Goal: Task Accomplishment & Management: Use online tool/utility

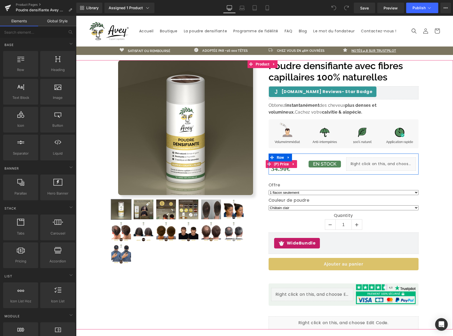
click at [277, 169] on span "34.90€" at bounding box center [280, 169] width 19 height 12
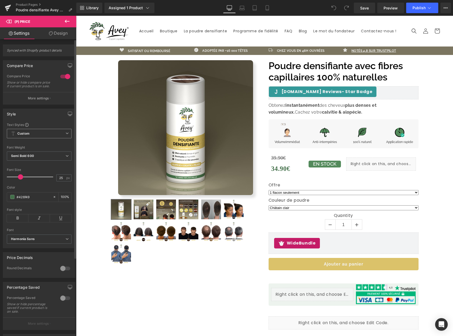
click at [59, 138] on span "Custom" at bounding box center [39, 133] width 65 height 9
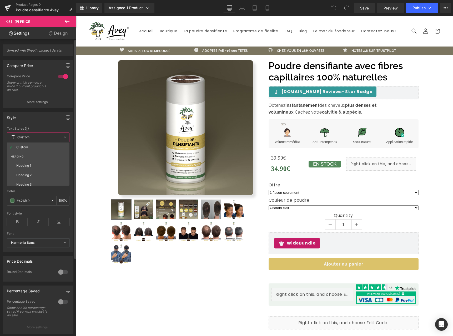
click at [59, 138] on span "Custom" at bounding box center [38, 137] width 63 height 9
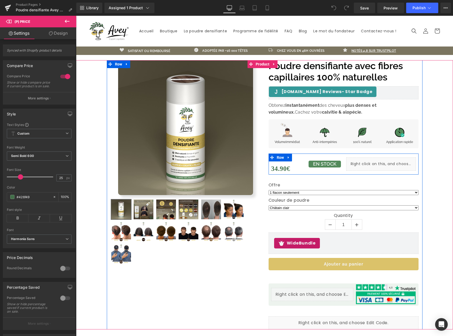
click at [275, 167] on span "(P) Price" at bounding box center [282, 164] width 14 height 6
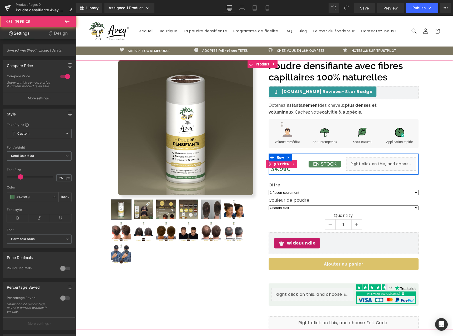
click at [276, 170] on span "34.90€" at bounding box center [280, 169] width 19 height 12
click at [277, 166] on span "(P) Price" at bounding box center [282, 164] width 18 height 8
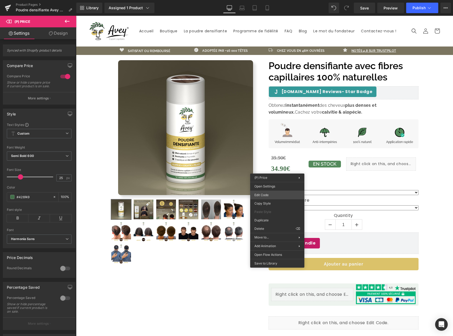
click at [269, 0] on div "(P) Price You are previewing how the will restyle your page. You can not edit E…" at bounding box center [226, 0] width 453 height 0
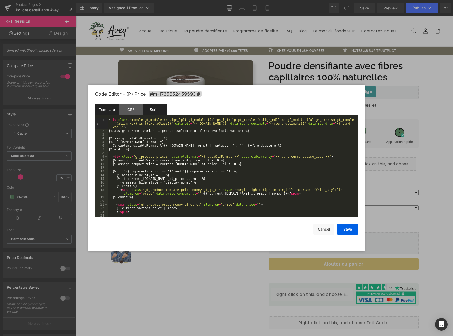
click at [145, 110] on div "Script" at bounding box center [155, 110] width 24 height 12
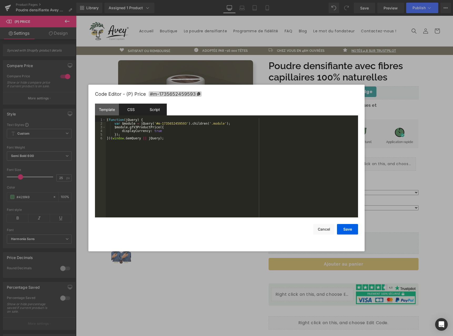
click at [134, 111] on div "CSS" at bounding box center [131, 110] width 24 height 12
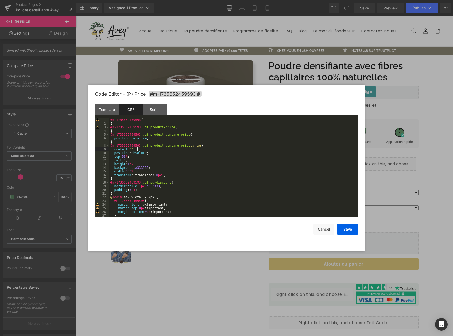
click at [175, 149] on div "#m-1735652459593 { } #m-1735652459593 .gf_product-price { } #m-1735652459593 .g…" at bounding box center [233, 171] width 247 height 107
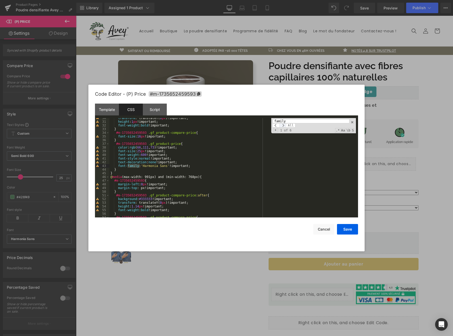
type input "family"
click at [285, 126] on span at bounding box center [283, 125] width 7 height 4
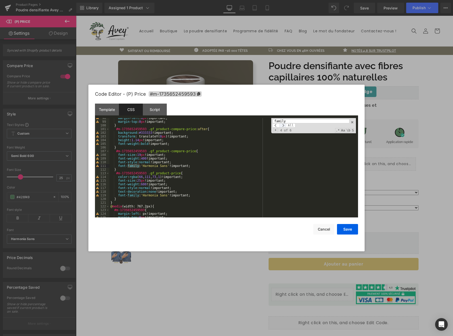
scroll to position [359, 0]
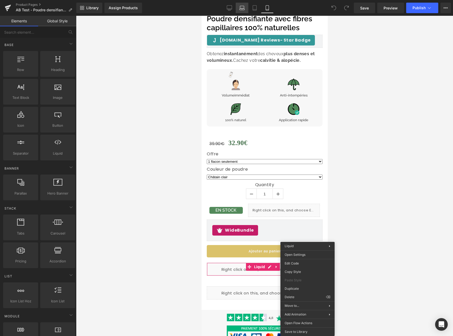
click at [236, 7] on link "Laptop" at bounding box center [242, 8] width 13 height 11
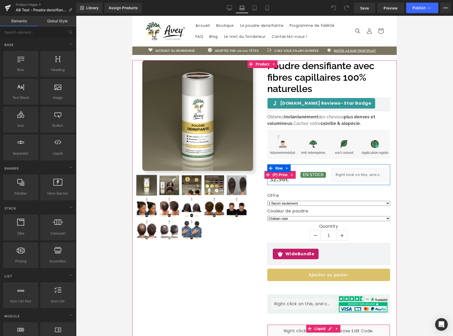
click at [278, 181] on span "32.90€" at bounding box center [279, 179] width 19 height 12
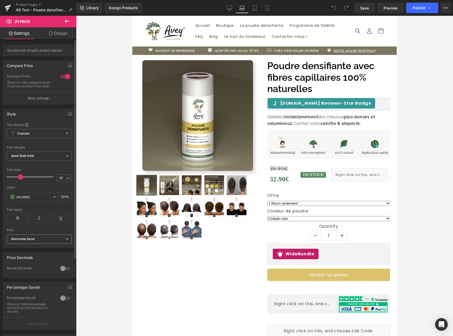
click at [57, 244] on span "Harmonia Sans" at bounding box center [39, 239] width 65 height 9
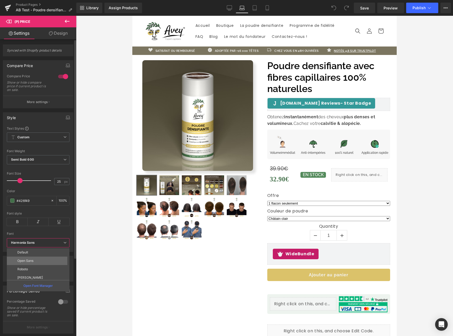
click at [55, 260] on li "Open Sans" at bounding box center [39, 261] width 65 height 8
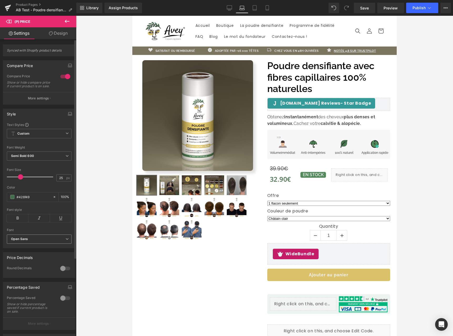
click at [54, 244] on span "Open Sans" at bounding box center [39, 239] width 65 height 9
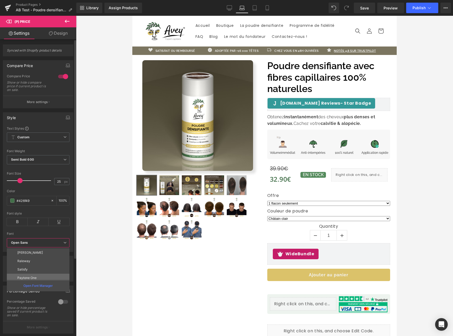
scroll to position [44, 0]
click at [53, 265] on li "Harmonia Sans" at bounding box center [39, 267] width 65 height 8
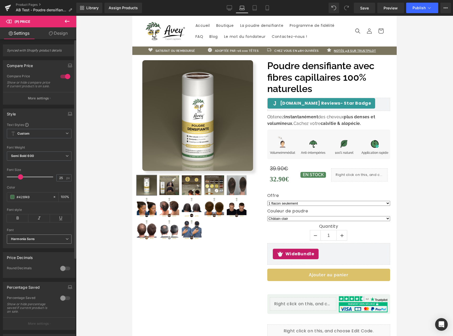
click at [51, 242] on b "Harmonia Sans" at bounding box center [38, 239] width 54 height 4
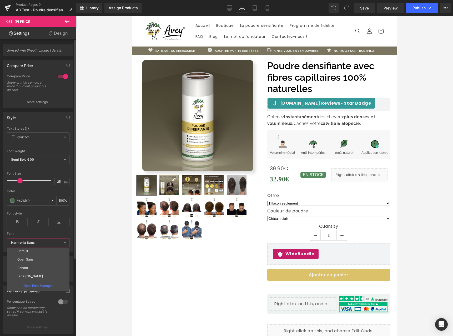
scroll to position [0, 0]
click at [34, 255] on li "Default" at bounding box center [39, 253] width 65 height 8
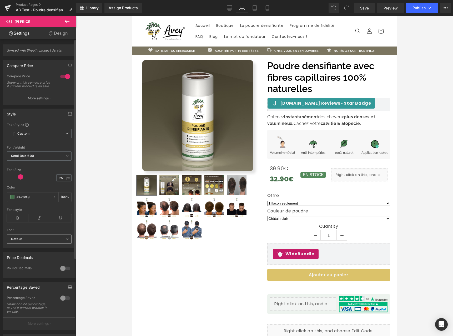
click at [37, 244] on span "Default" at bounding box center [39, 239] width 65 height 9
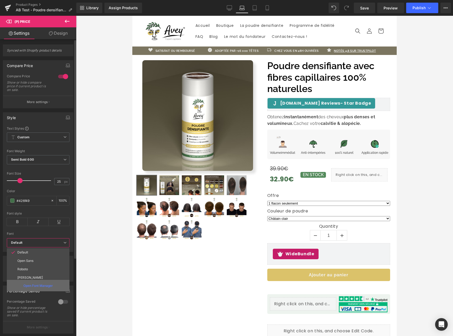
click at [41, 289] on div "Open Font Manager" at bounding box center [38, 285] width 63 height 11
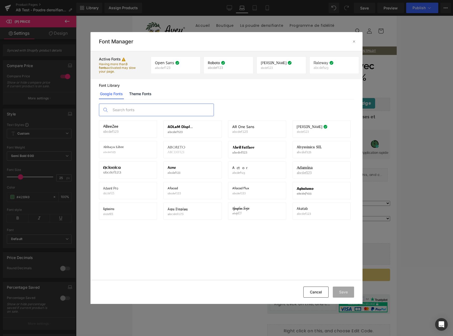
click at [165, 111] on input "text" at bounding box center [162, 110] width 104 height 12
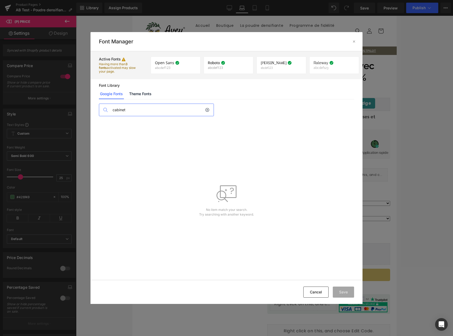
type input "cabinet"
click at [208, 109] on icon at bounding box center [207, 110] width 4 height 4
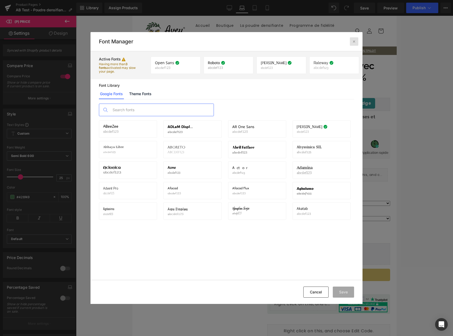
click at [356, 41] on icon at bounding box center [354, 41] width 4 height 4
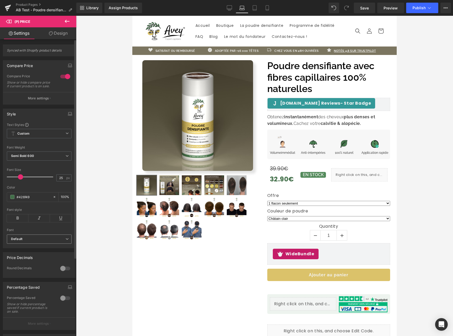
click at [58, 240] on span "Default" at bounding box center [39, 239] width 65 height 9
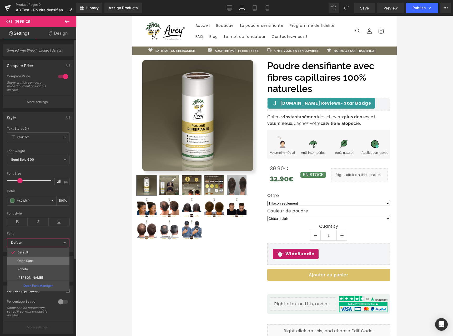
click at [45, 258] on li "Open Sans" at bounding box center [39, 261] width 65 height 8
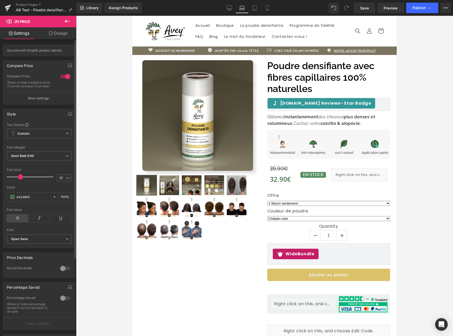
click at [20, 221] on icon at bounding box center [18, 219] width 22 height 8
click at [232, 9] on icon at bounding box center [229, 8] width 5 height 4
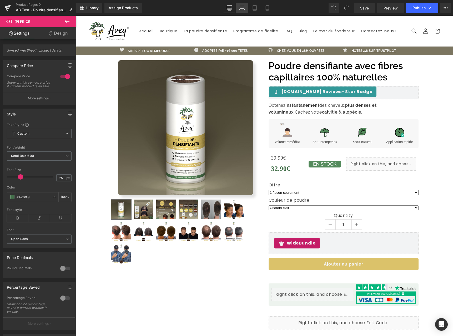
drag, startPoint x: 242, startPoint y: 12, endPoint x: 135, endPoint y: 152, distance: 176.6
click at [242, 12] on link "Laptop" at bounding box center [242, 8] width 13 height 11
type input "100"
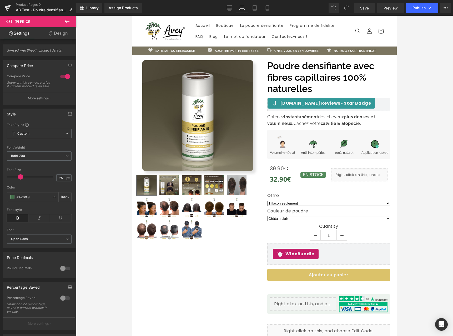
scroll to position [11, 0]
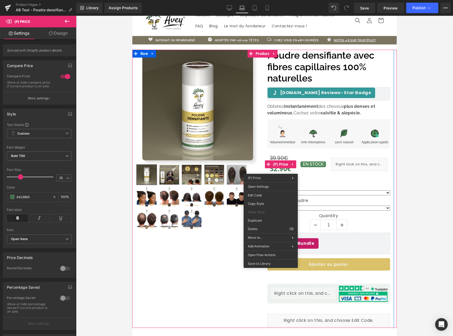
click at [316, 177] on div "Poudre densifiante avec fibres capillaires 100% naturelles (P) Title [DOMAIN_NA…" at bounding box center [329, 188] width 131 height 277
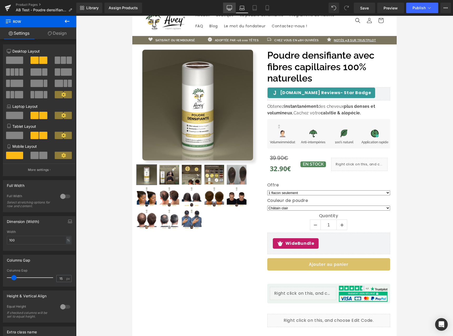
click at [226, 7] on link "Desktop" at bounding box center [229, 8] width 13 height 11
type input "1200"
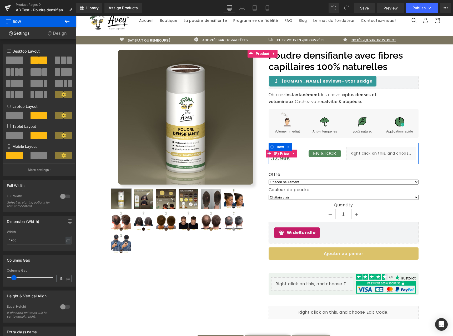
click at [276, 160] on span "32.90€" at bounding box center [280, 158] width 19 height 12
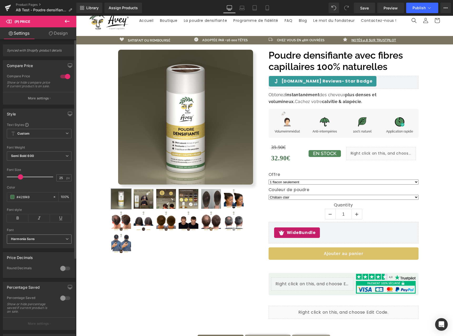
click at [48, 242] on b "Harmonia Sans" at bounding box center [38, 239] width 54 height 4
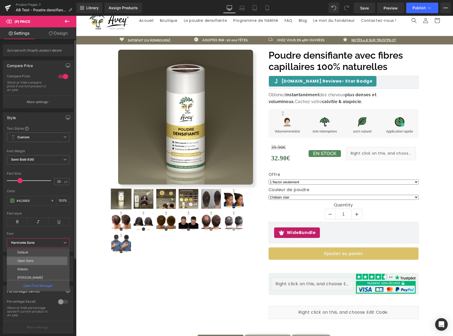
click at [49, 259] on li "Open Sans" at bounding box center [39, 261] width 65 height 8
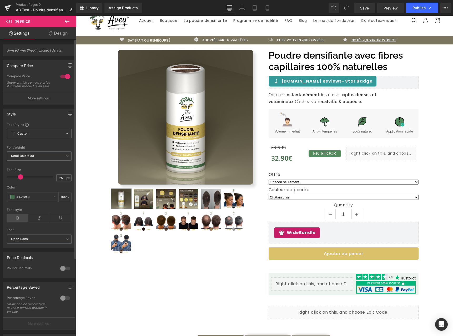
click at [20, 220] on icon at bounding box center [18, 219] width 22 height 8
click at [267, 6] on icon at bounding box center [267, 7] width 5 height 5
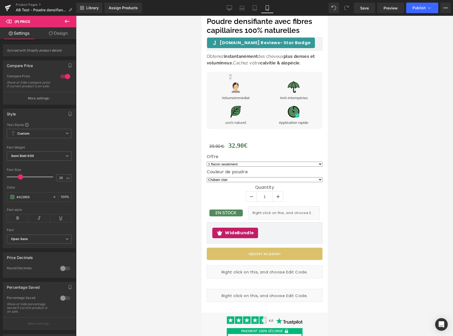
scroll to position [209, 0]
click at [227, 3] on link "Desktop" at bounding box center [229, 8] width 13 height 11
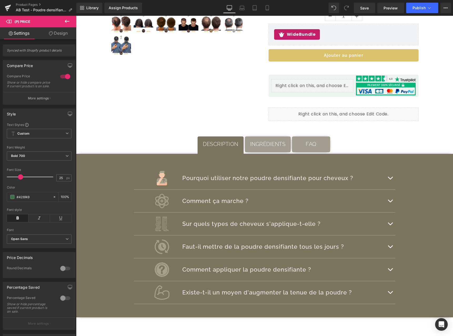
scroll to position [15, 0]
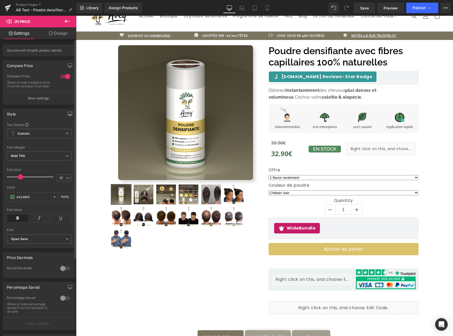
click at [70, 117] on button "button" at bounding box center [70, 114] width 8 height 10
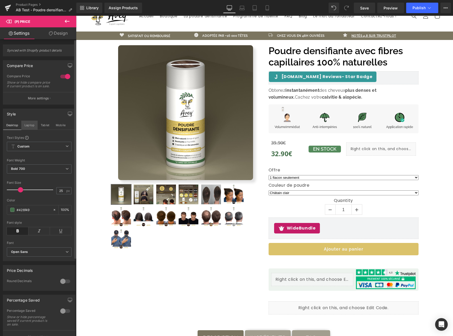
click at [31, 130] on button "Laptop" at bounding box center [29, 125] width 16 height 9
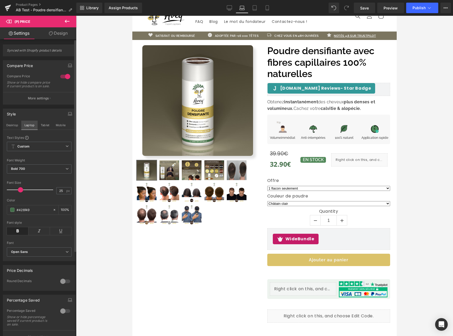
scroll to position [26, 0]
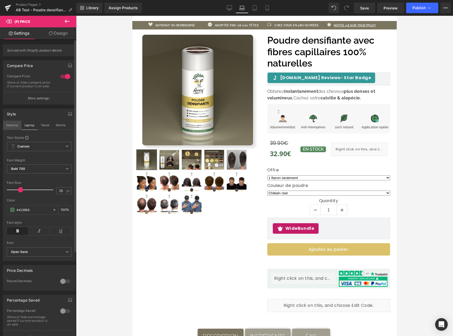
click at [11, 129] on button "Desktop" at bounding box center [12, 125] width 18 height 9
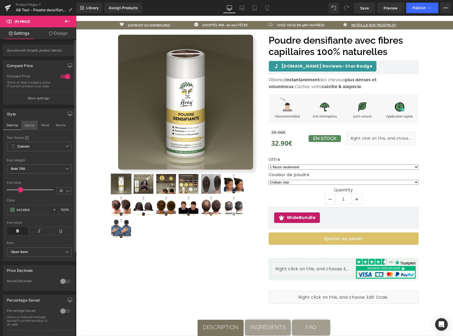
scroll to position [15, 0]
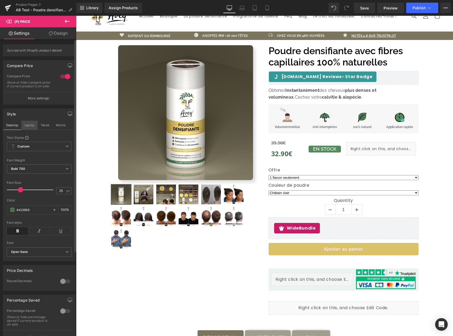
click at [33, 130] on button "Laptop" at bounding box center [29, 125] width 16 height 9
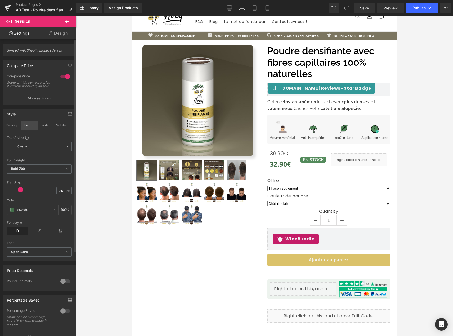
scroll to position [26, 0]
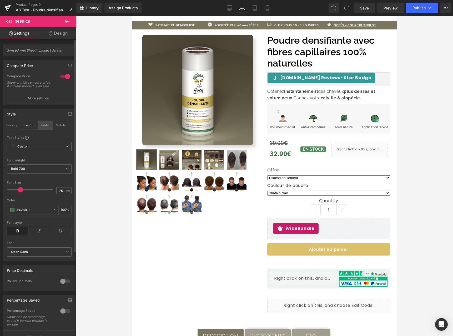
click at [42, 130] on button "Tablet" at bounding box center [45, 125] width 15 height 9
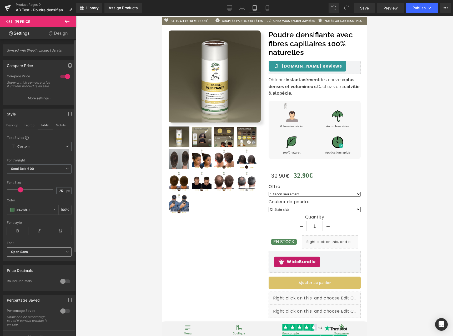
scroll to position [56, 0]
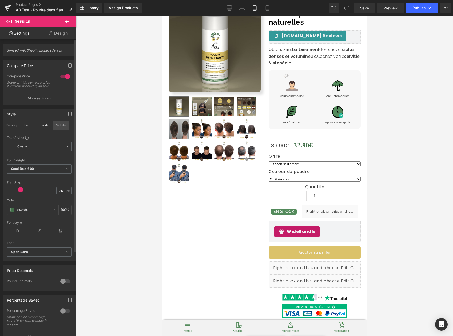
click at [60, 129] on button "Mobile" at bounding box center [61, 125] width 16 height 9
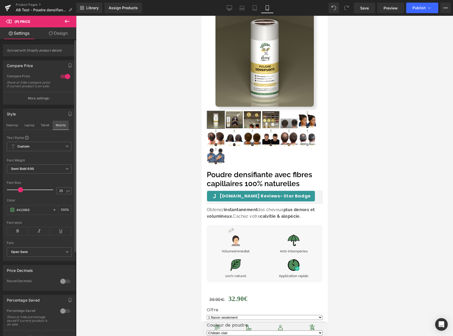
scroll to position [213, 0]
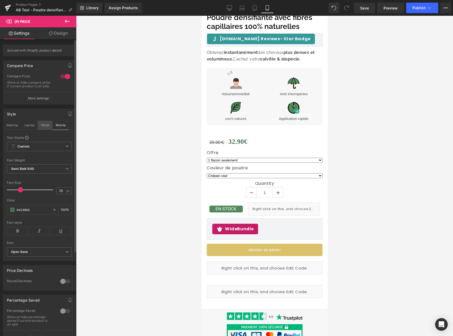
drag, startPoint x: 44, startPoint y: 128, endPoint x: 40, endPoint y: 110, distance: 18.5
click at [44, 128] on button "Tablet" at bounding box center [45, 125] width 15 height 9
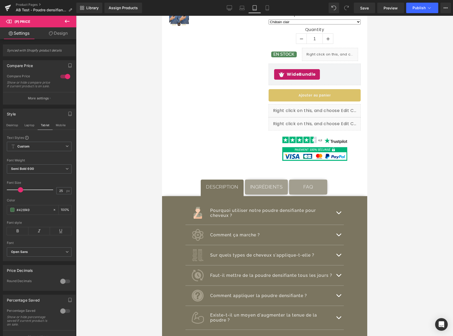
scroll to position [57, 0]
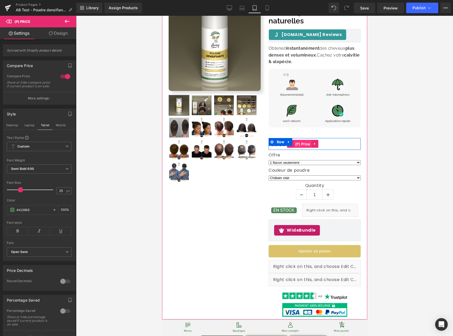
click at [301, 144] on span "(P) Price" at bounding box center [303, 144] width 18 height 8
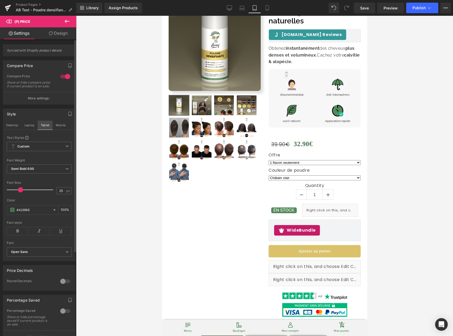
click at [55, 128] on button "Mobile" at bounding box center [61, 125] width 16 height 9
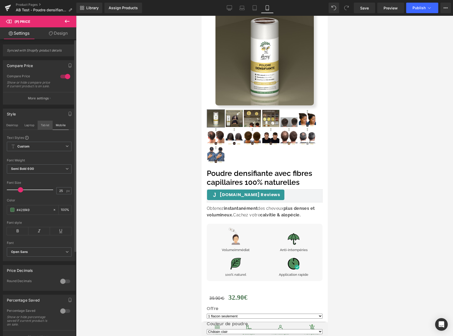
type input "100"
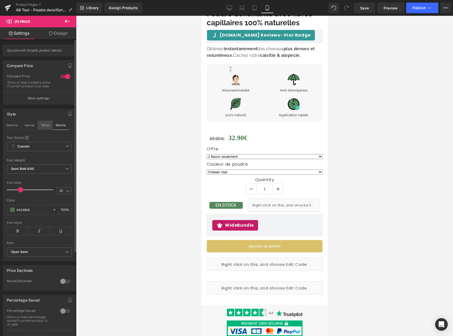
scroll to position [216, 0]
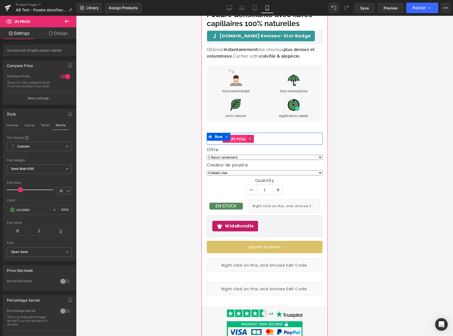
click at [233, 136] on span "(P) Price" at bounding box center [238, 139] width 18 height 8
click at [237, 136] on span "(P) Price" at bounding box center [238, 139] width 18 height 8
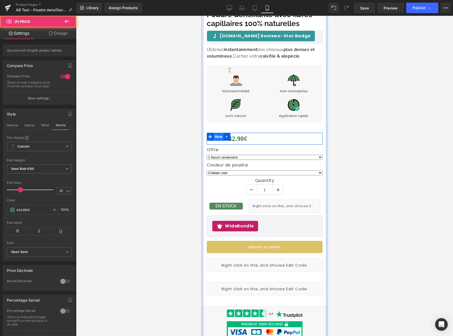
click at [217, 134] on span "Row" at bounding box center [218, 137] width 10 height 8
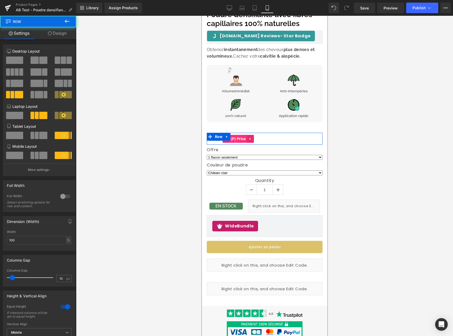
click at [239, 135] on span "(P) Price" at bounding box center [238, 139] width 18 height 8
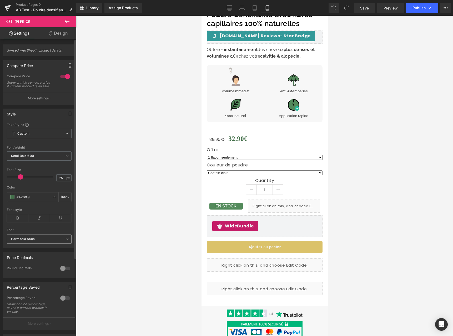
click at [52, 242] on b "Harmonia Sans" at bounding box center [38, 239] width 54 height 4
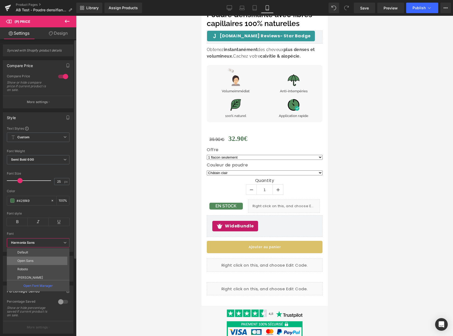
click at [51, 259] on li "Open Sans" at bounding box center [39, 261] width 65 height 8
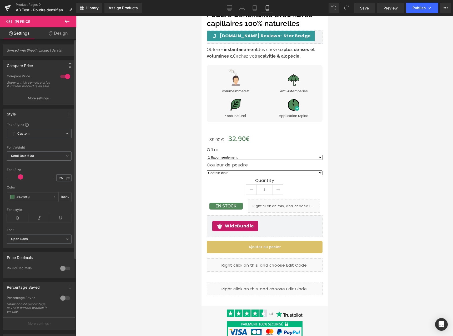
click at [21, 221] on icon at bounding box center [18, 219] width 22 height 8
click at [255, 8] on icon at bounding box center [254, 7] width 5 height 5
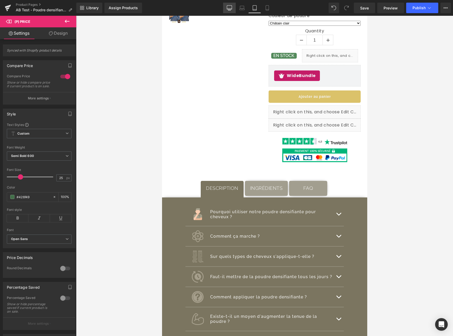
type input "100"
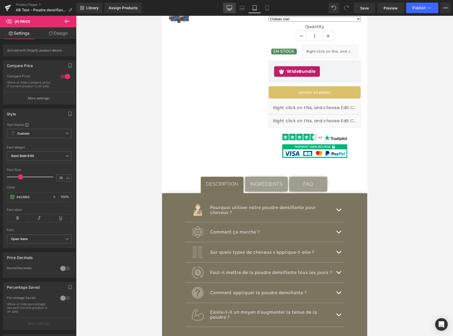
scroll to position [60, 0]
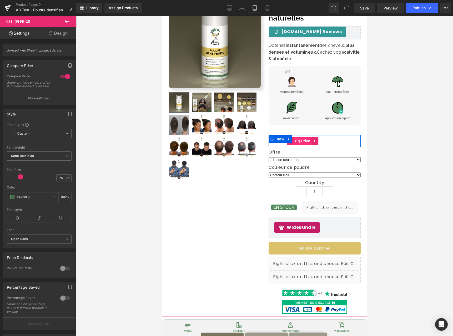
click at [303, 141] on span "(P) Price" at bounding box center [303, 141] width 18 height 8
click at [282, 138] on span "Row" at bounding box center [280, 140] width 10 height 8
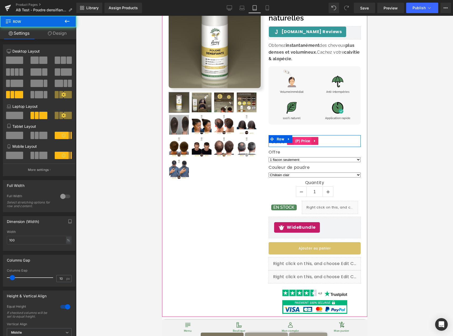
click at [301, 139] on span "(P) Price" at bounding box center [303, 141] width 18 height 8
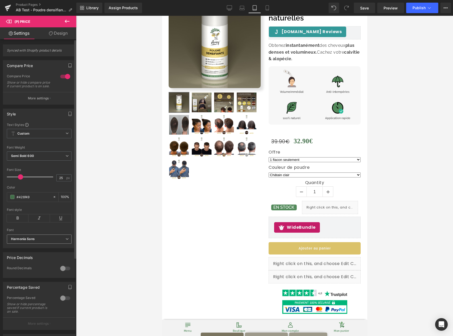
click at [38, 244] on span "Harmonia Sans" at bounding box center [39, 239] width 65 height 9
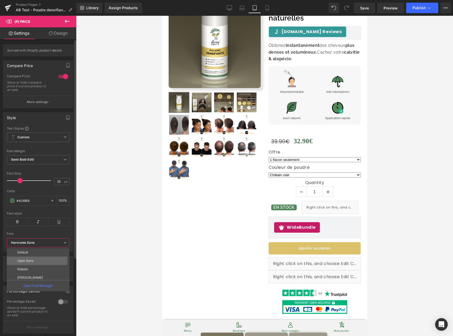
click at [39, 259] on li "Open Sans" at bounding box center [39, 261] width 65 height 8
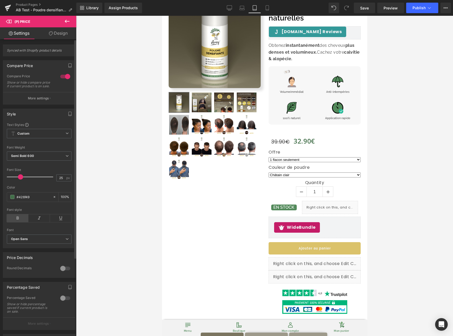
click at [22, 222] on icon at bounding box center [18, 219] width 22 height 8
click at [243, 8] on icon at bounding box center [242, 7] width 5 height 5
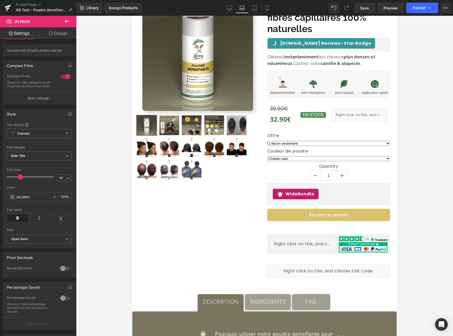
scroll to position [30, 0]
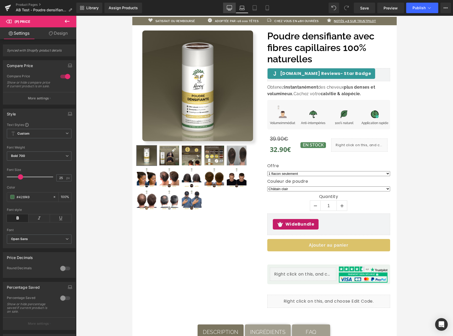
click at [228, 11] on link "Desktop" at bounding box center [229, 8] width 13 height 11
type input "100"
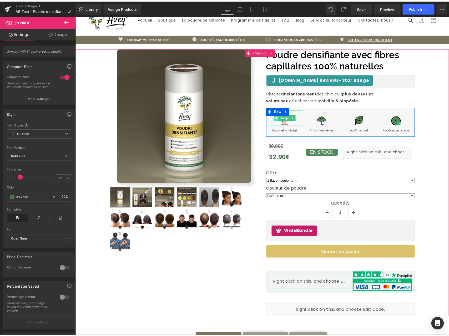
scroll to position [0, 0]
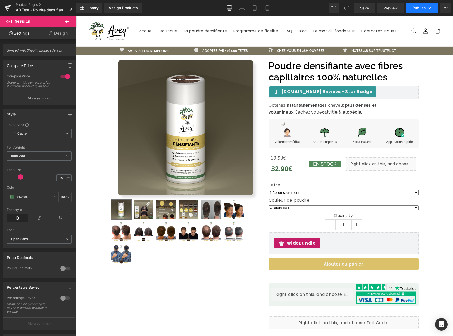
click at [409, 8] on button "Publish" at bounding box center [422, 8] width 32 height 11
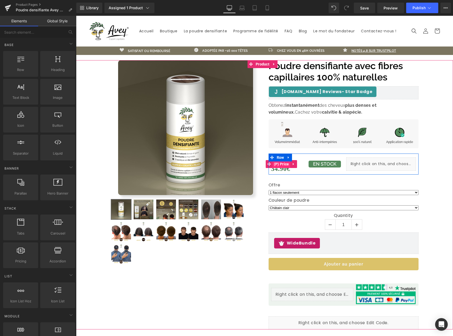
click at [277, 166] on span "(P) Price" at bounding box center [282, 164] width 18 height 8
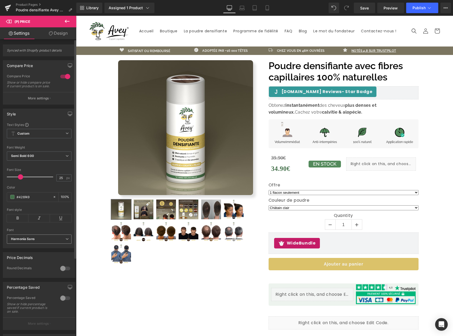
click at [32, 242] on icon "Harmonia Sans" at bounding box center [23, 239] width 24 height 4
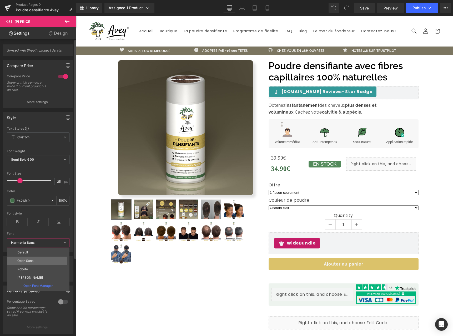
click at [33, 258] on li "Open Sans" at bounding box center [39, 261] width 65 height 8
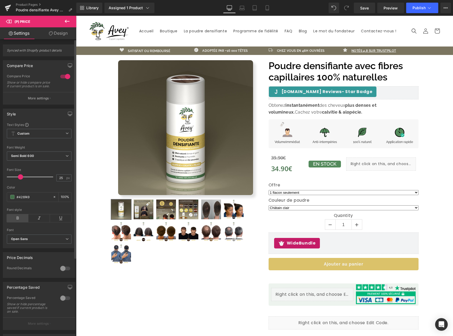
click at [22, 222] on icon at bounding box center [18, 219] width 22 height 8
click at [241, 9] on icon at bounding box center [242, 7] width 5 height 5
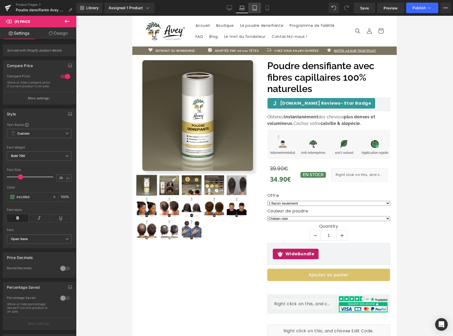
scroll to position [41, 0]
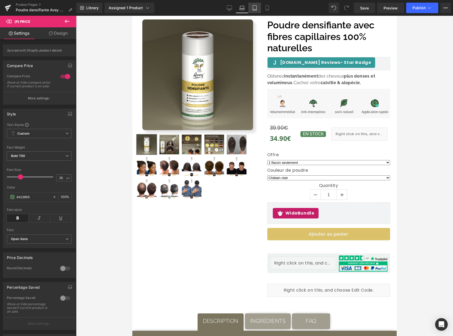
click at [253, 10] on icon at bounding box center [255, 8] width 4 height 5
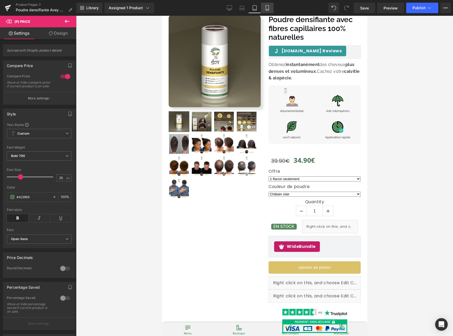
scroll to position [71, 0]
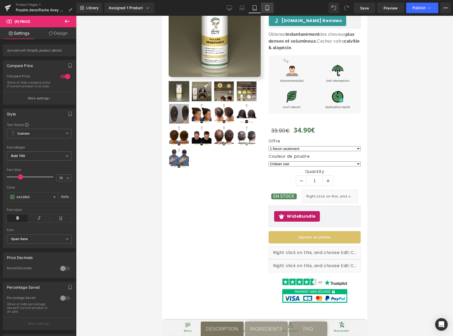
click at [268, 8] on icon at bounding box center [267, 7] width 5 height 5
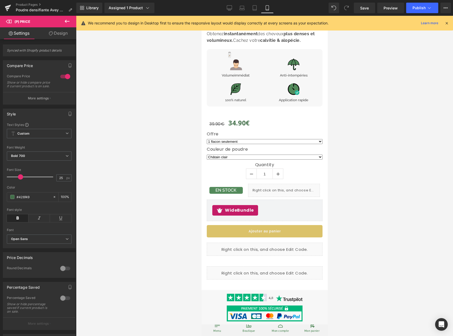
scroll to position [230, 0]
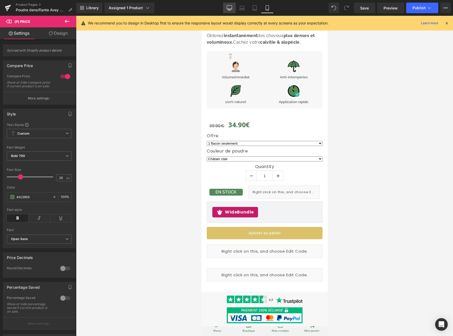
click at [231, 10] on icon at bounding box center [229, 10] width 3 height 0
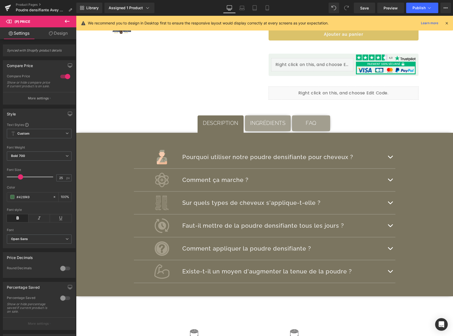
scroll to position [36, 0]
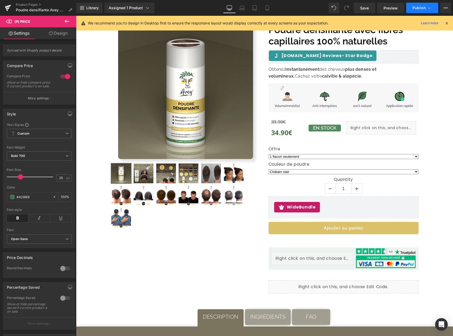
click at [415, 6] on span "Publish" at bounding box center [419, 8] width 13 height 4
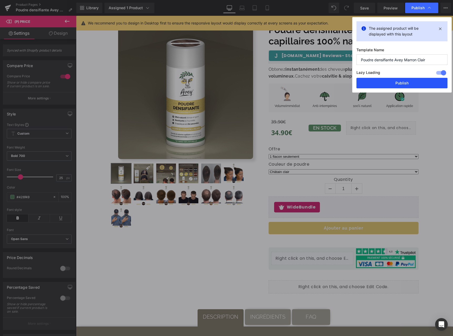
click at [387, 86] on button "Publish" at bounding box center [402, 83] width 91 height 11
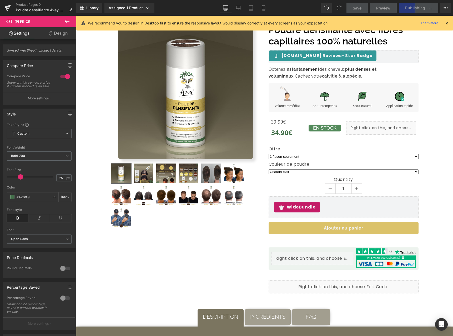
click at [448, 23] on icon at bounding box center [447, 23] width 5 height 5
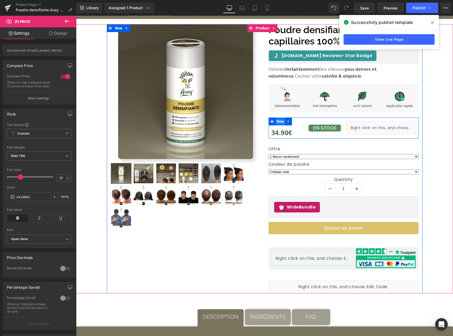
click at [276, 123] on span "Row" at bounding box center [281, 122] width 10 height 8
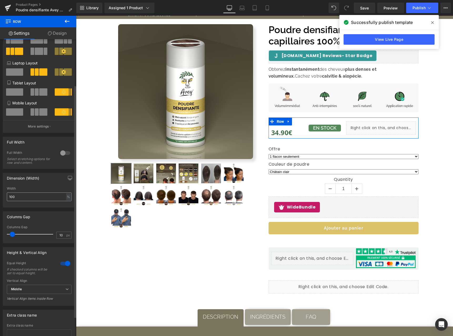
scroll to position [83, 0]
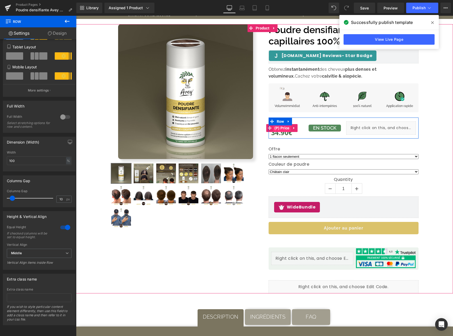
click at [282, 130] on span "(P) Price" at bounding box center [282, 128] width 18 height 8
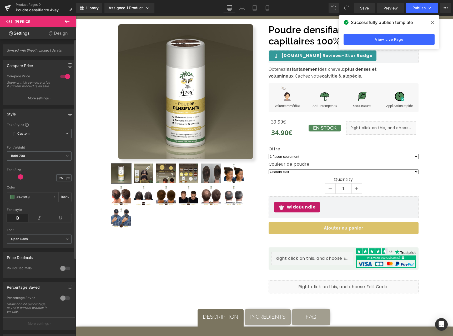
click at [36, 99] on button "More settings" at bounding box center [39, 98] width 72 height 12
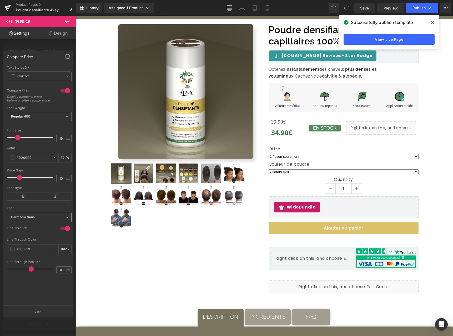
click at [34, 219] on icon "Harmonia Sans" at bounding box center [23, 217] width 24 height 4
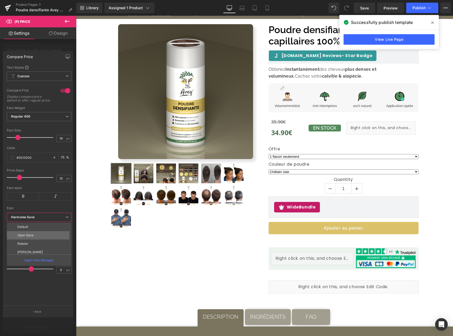
click at [39, 236] on li "Open Sans" at bounding box center [40, 235] width 67 height 8
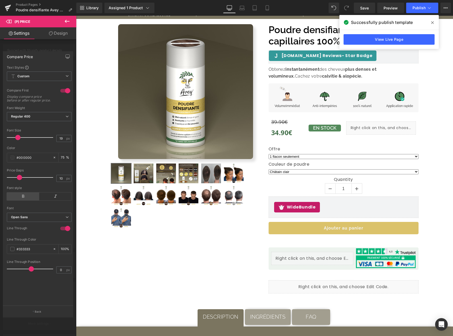
click at [31, 200] on icon at bounding box center [23, 197] width 32 height 8
click at [265, 7] on icon at bounding box center [267, 7] width 5 height 5
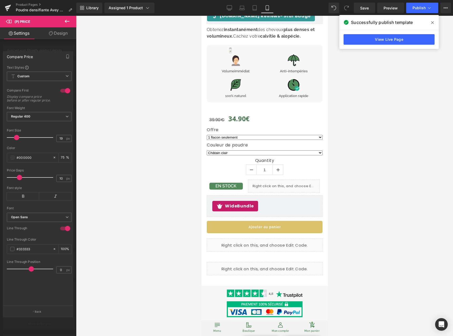
scroll to position [235, 0]
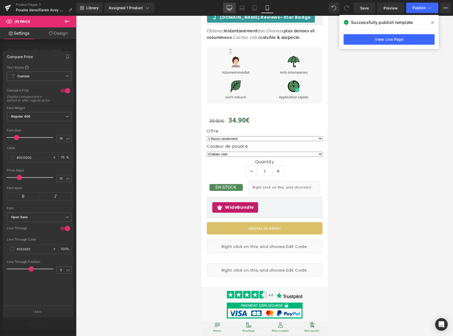
click at [231, 9] on icon at bounding box center [229, 9] width 5 height 0
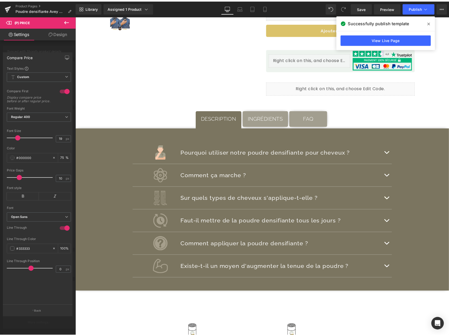
scroll to position [41, 0]
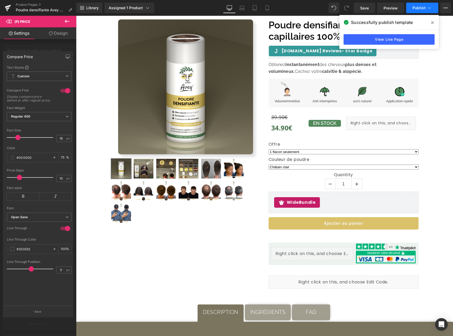
click at [413, 9] on span "Publish" at bounding box center [419, 8] width 13 height 4
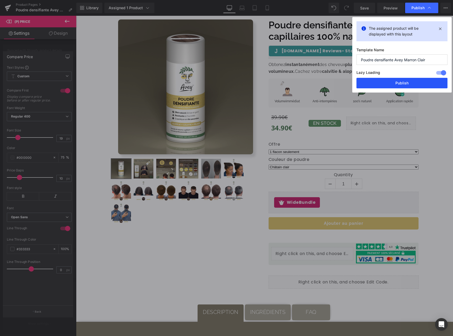
click at [388, 84] on button "Publish" at bounding box center [402, 83] width 91 height 11
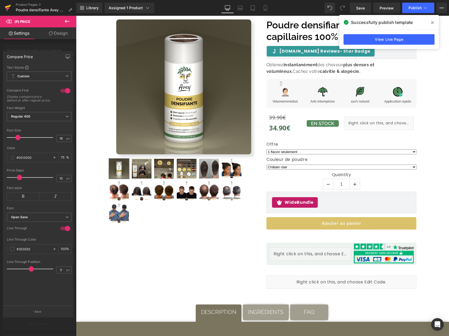
click at [9, 9] on icon at bounding box center [8, 7] width 6 height 13
